Goal: Transaction & Acquisition: Subscribe to service/newsletter

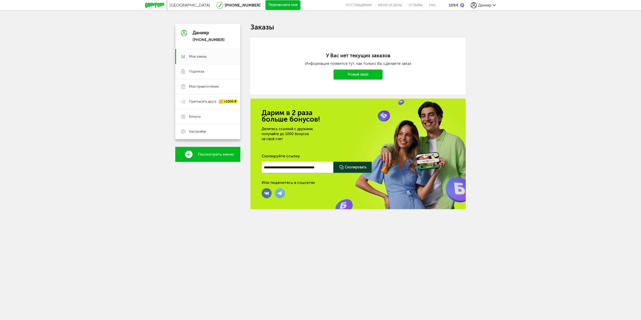
click at [494, 6] on use at bounding box center [494, 5] width 3 height 2
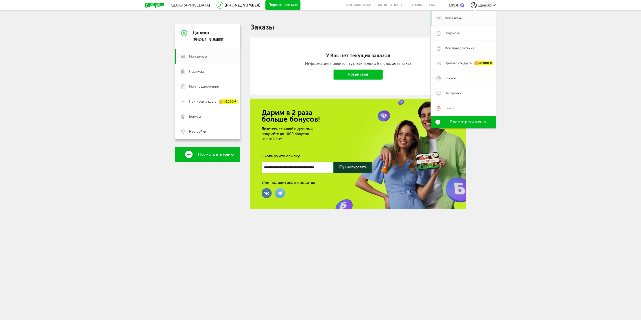
click at [462, 5] on img at bounding box center [462, 5] width 4 height 4
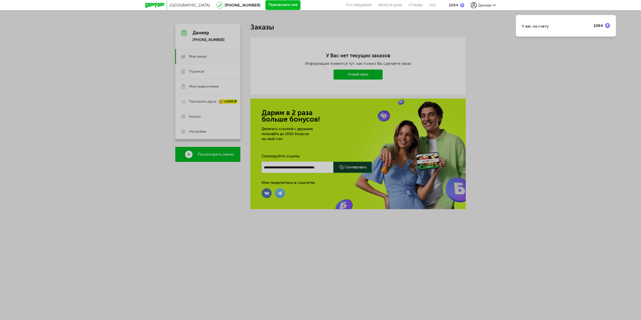
click at [117, 102] on div "У вас на счету 1094" at bounding box center [320, 160] width 641 height 320
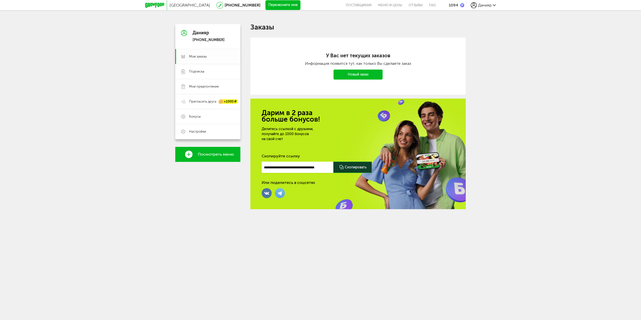
click at [195, 55] on span "Мои заказы" at bounding box center [198, 56] width 18 height 5
click at [200, 58] on span "Мои заказы" at bounding box center [198, 56] width 18 height 5
click at [196, 72] on span "Подписка" at bounding box center [196, 71] width 15 height 5
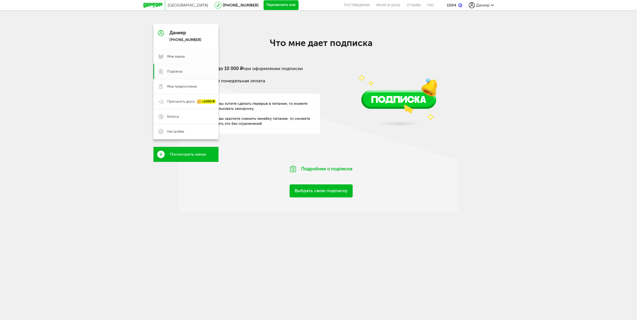
click at [181, 57] on span "Мои заказы" at bounding box center [176, 56] width 18 height 5
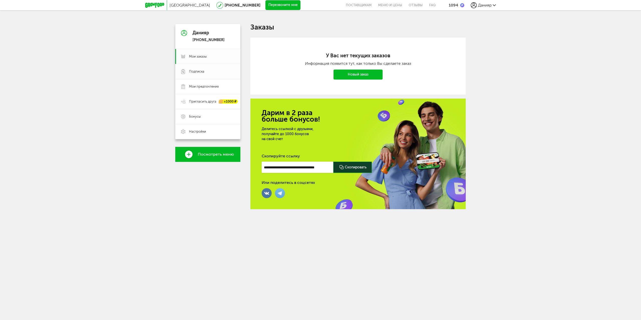
click at [193, 72] on span "Подписка" at bounding box center [196, 71] width 15 height 5
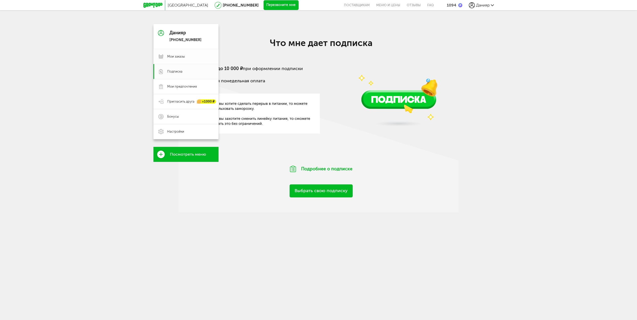
click at [179, 56] on span "Мои заказы" at bounding box center [176, 56] width 18 height 5
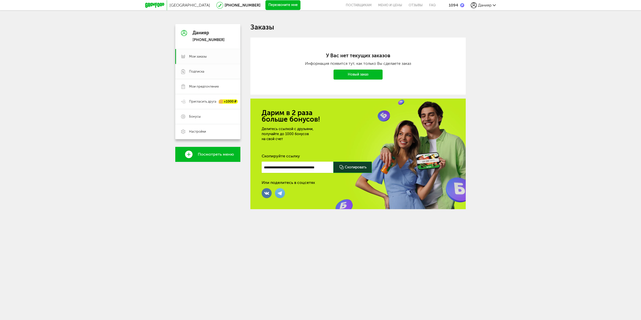
click at [187, 74] on link "Подписка" at bounding box center [207, 71] width 65 height 15
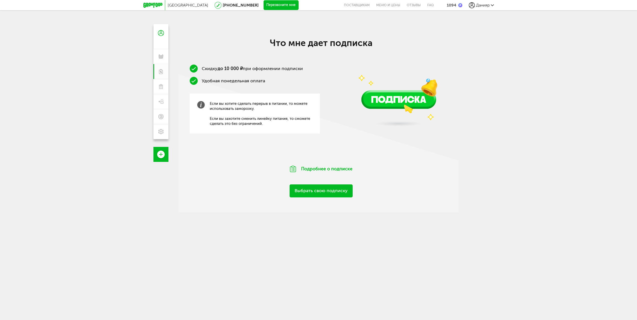
click at [327, 191] on link "Выбрать свою подписку" at bounding box center [321, 191] width 63 height 13
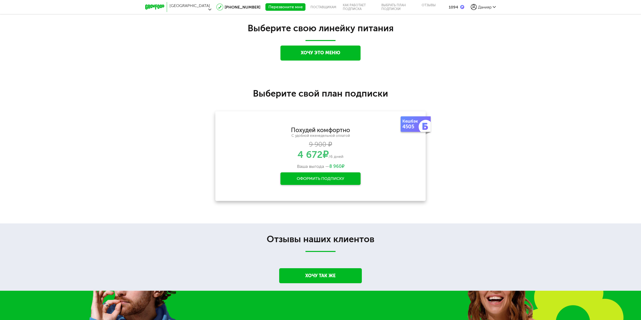
scroll to position [536, 0]
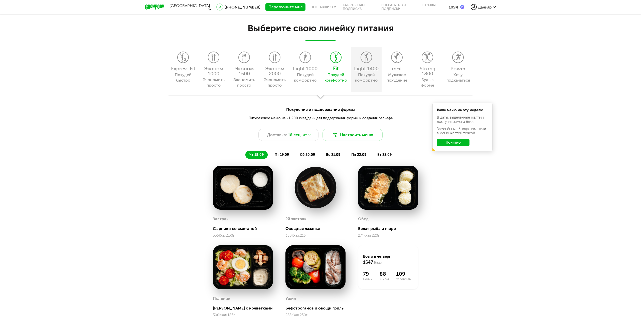
click at [365, 58] on icon at bounding box center [366, 57] width 11 height 11
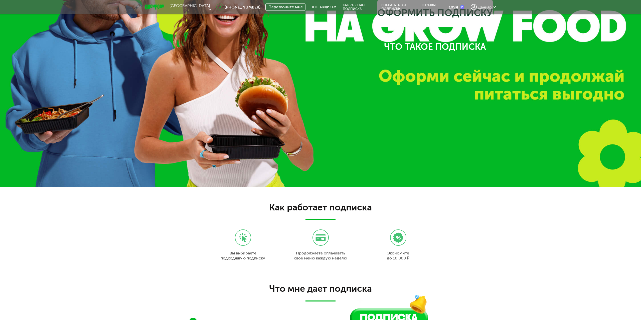
scroll to position [0, 0]
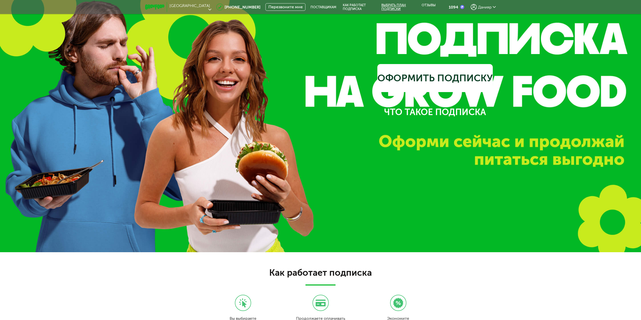
click at [398, 5] on link "Выбрать план подписки" at bounding box center [398, 7] width 40 height 14
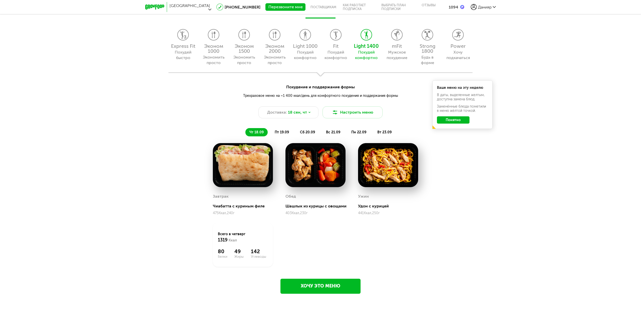
scroll to position [554, 0]
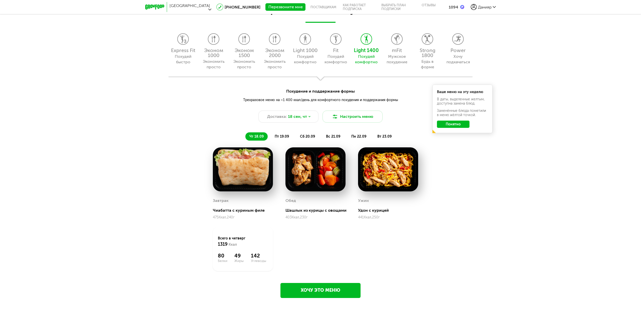
click at [453, 124] on button "Понятно" at bounding box center [453, 124] width 33 height 7
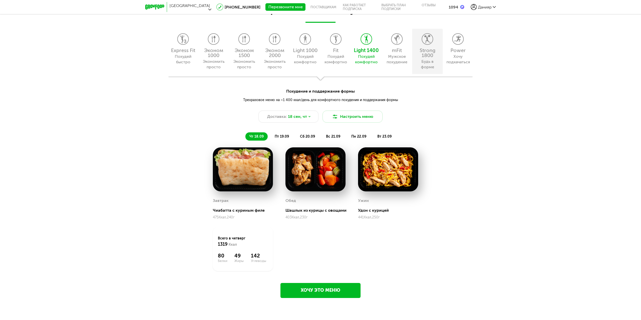
click at [423, 40] on icon at bounding box center [427, 39] width 11 height 11
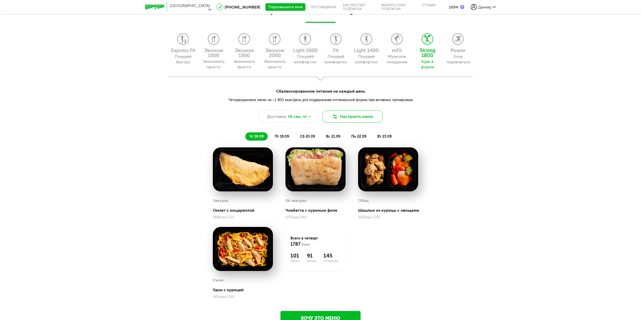
click at [335, 117] on icon at bounding box center [335, 117] width 6 height 6
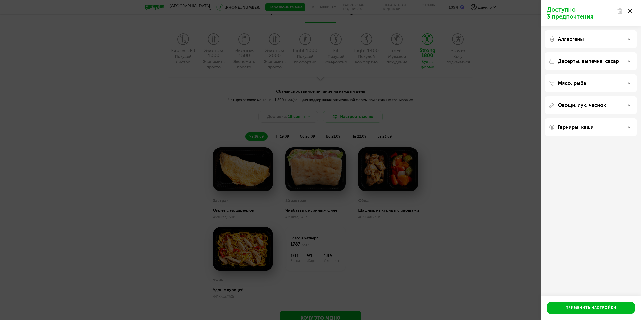
click at [616, 65] on div "Десерты, выпечка, сахар" at bounding box center [591, 61] width 92 height 18
click at [624, 59] on div "Десерты, выпечка, сахар" at bounding box center [591, 61] width 84 height 6
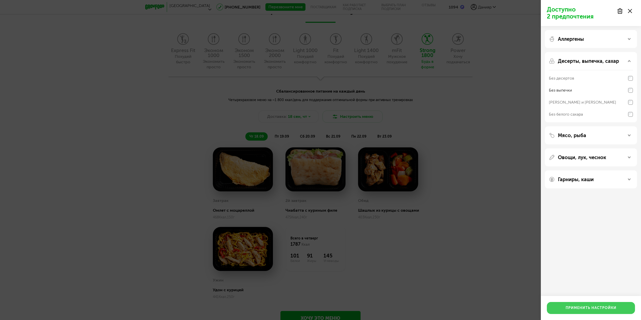
click at [585, 307] on button "Применить настройки" at bounding box center [591, 308] width 88 height 12
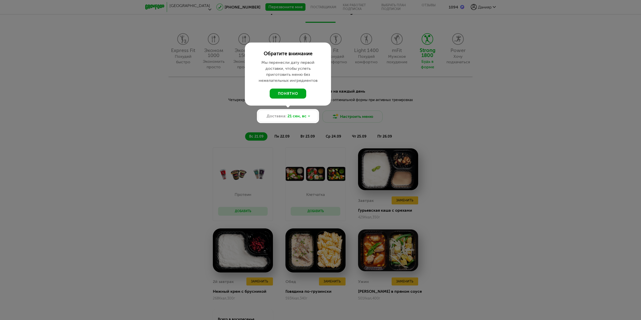
click at [291, 93] on button "понятно" at bounding box center [288, 94] width 37 height 10
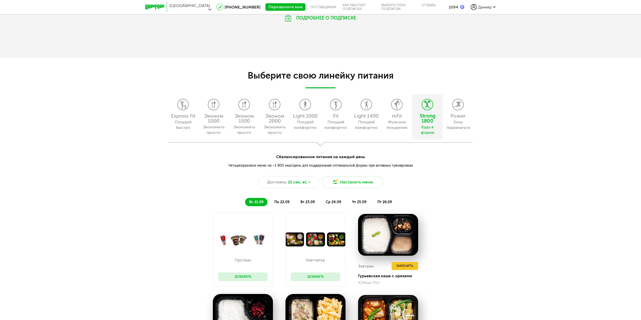
scroll to position [479, 0]
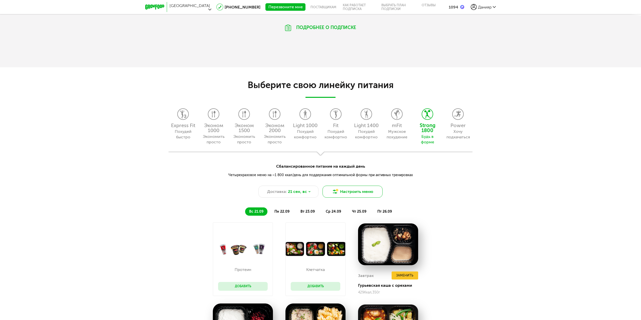
click at [344, 192] on button "Настроить меню" at bounding box center [353, 192] width 60 height 12
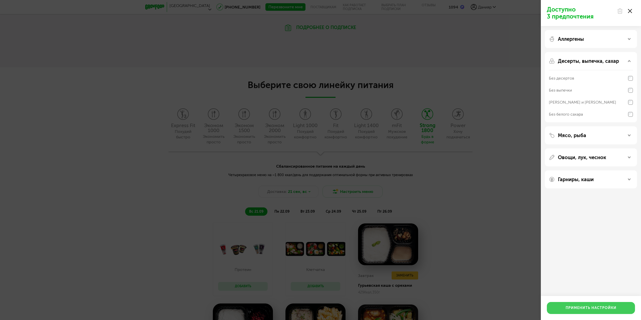
click at [587, 307] on button "Применить настройки" at bounding box center [591, 308] width 88 height 12
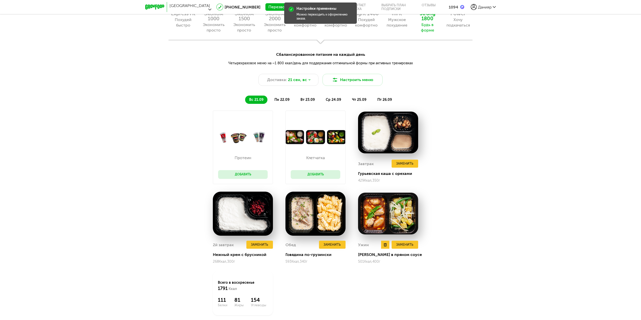
scroll to position [529, 0]
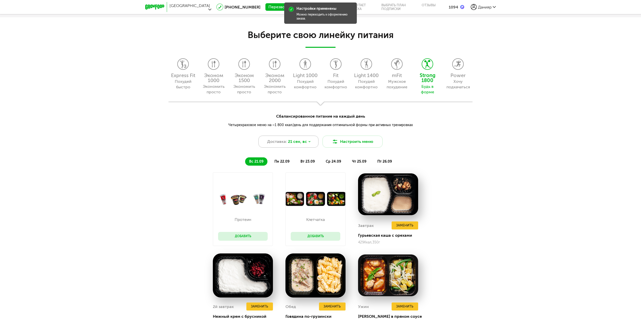
click at [300, 143] on span "21 сен, вс" at bounding box center [297, 142] width 19 height 6
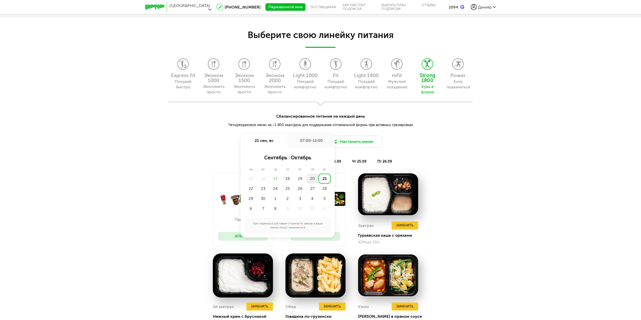
click at [314, 177] on div "20" at bounding box center [312, 179] width 12 height 10
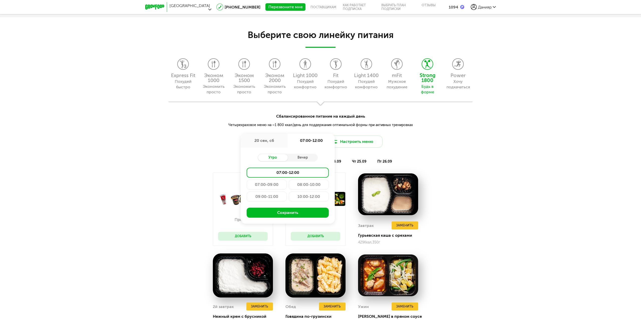
click at [156, 155] on div "вс 21.09 пн 22.09 вт 23.09 ср 24.09 чт 25.09 пт 26.09" at bounding box center [320, 159] width 641 height 13
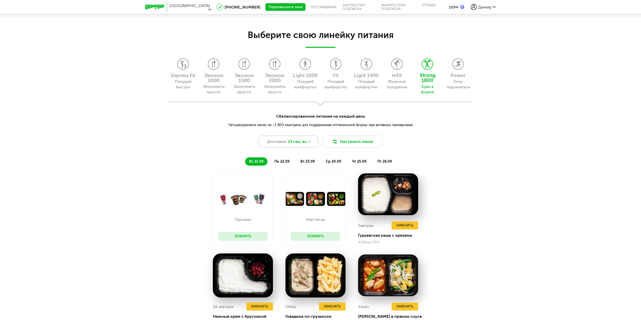
click at [305, 143] on span "21 сен, вс" at bounding box center [297, 142] width 19 height 6
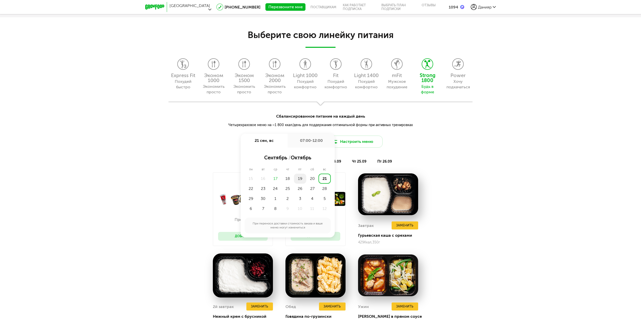
click at [300, 179] on div "19" at bounding box center [300, 179] width 12 height 10
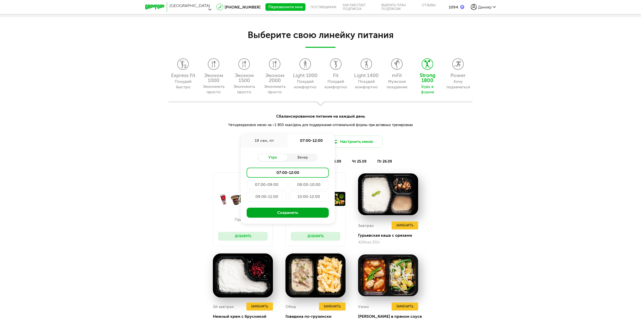
click at [291, 214] on button "Сохранить" at bounding box center [288, 213] width 82 height 10
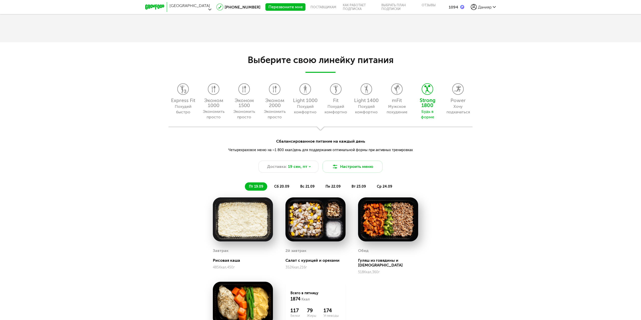
scroll to position [605, 0]
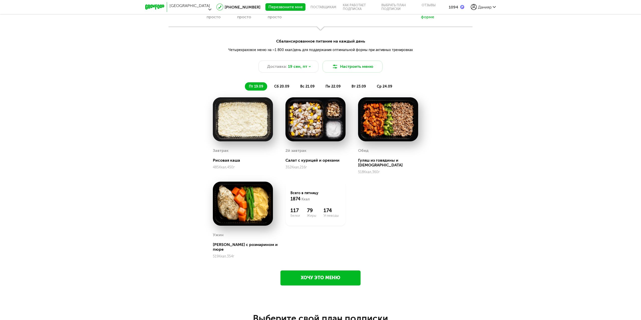
click at [280, 83] on li "сб 20.09" at bounding box center [281, 86] width 23 height 8
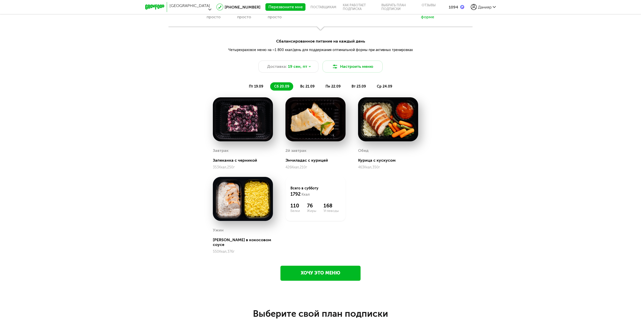
click at [306, 87] on span "вс 21.09" at bounding box center [307, 86] width 14 height 4
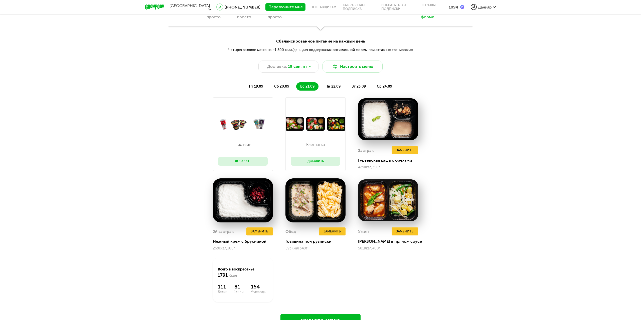
click at [281, 87] on span "сб 20.09" at bounding box center [281, 86] width 15 height 4
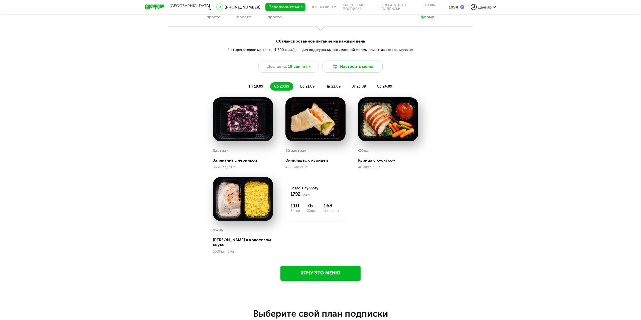
click at [334, 87] on span "пн 22.09" at bounding box center [333, 86] width 15 height 4
